Goal: Check status

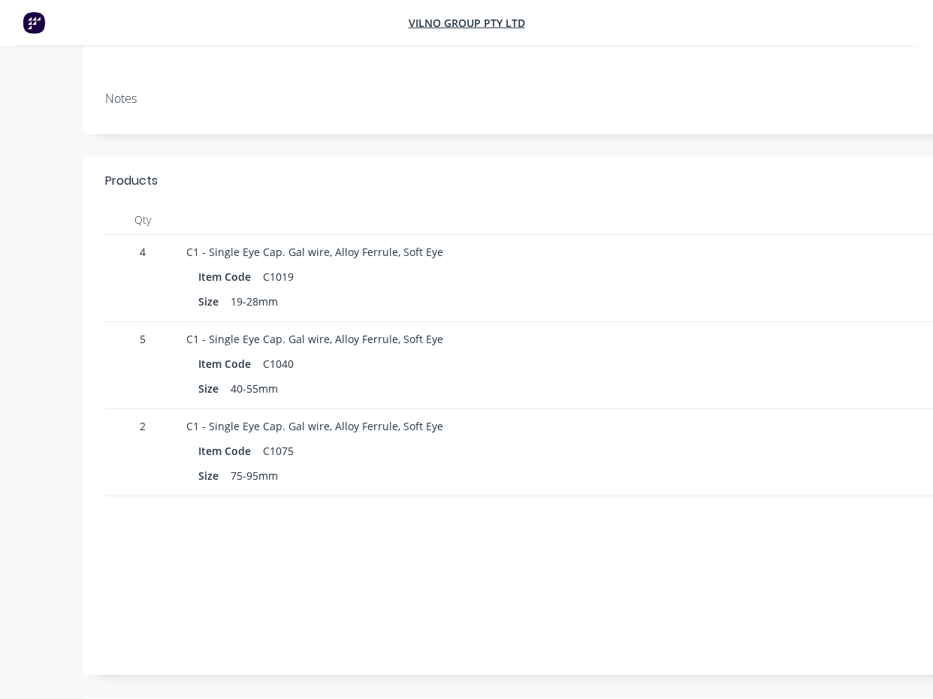
scroll to position [376, 0]
